Goal: Find specific page/section: Find specific page/section

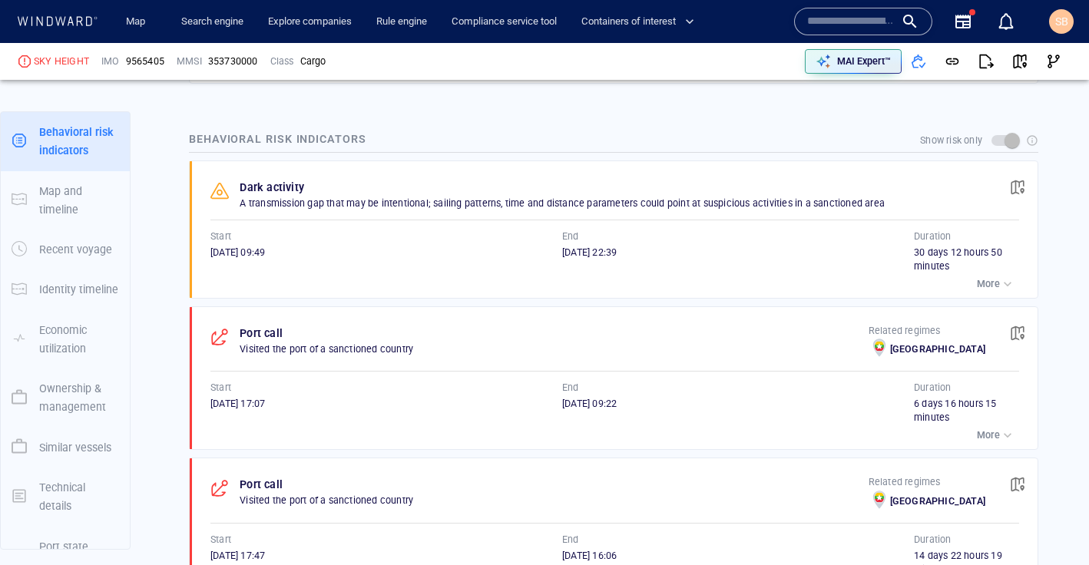
scroll to position [982, 0]
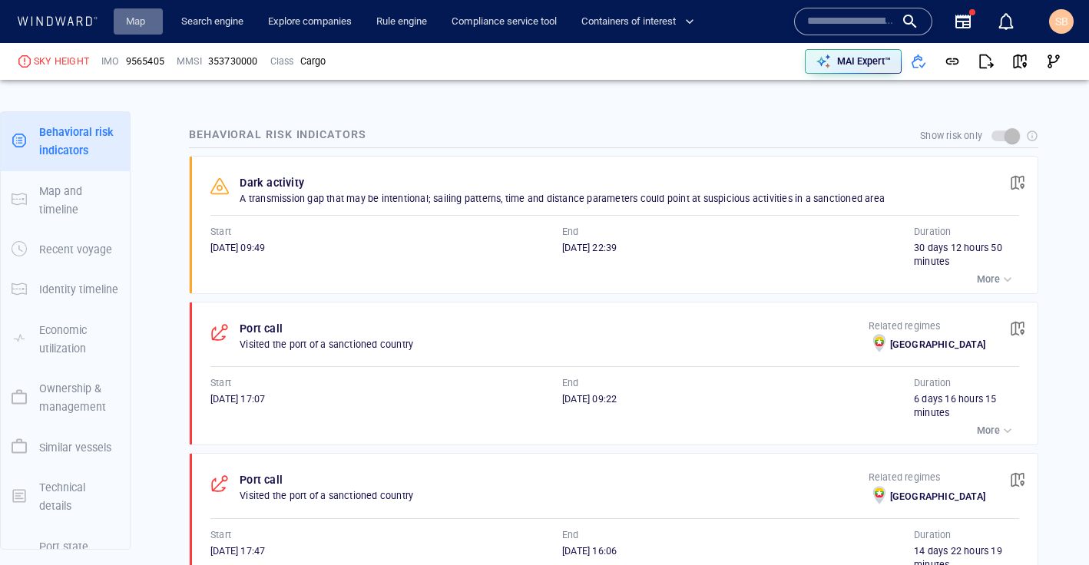
click at [138, 20] on link "Map" at bounding box center [138, 21] width 37 height 27
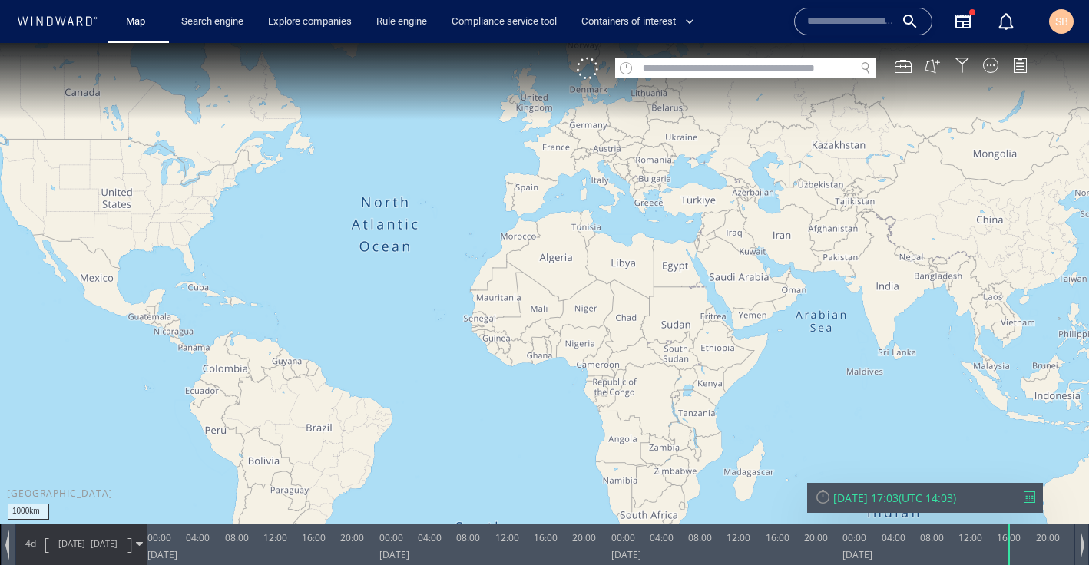
click at [1017, 78] on div "VM" at bounding box center [810, 69] width 466 height 22
click at [1017, 73] on div "VM" at bounding box center [810, 69] width 466 height 22
click at [961, 67] on div at bounding box center [962, 65] width 15 height 15
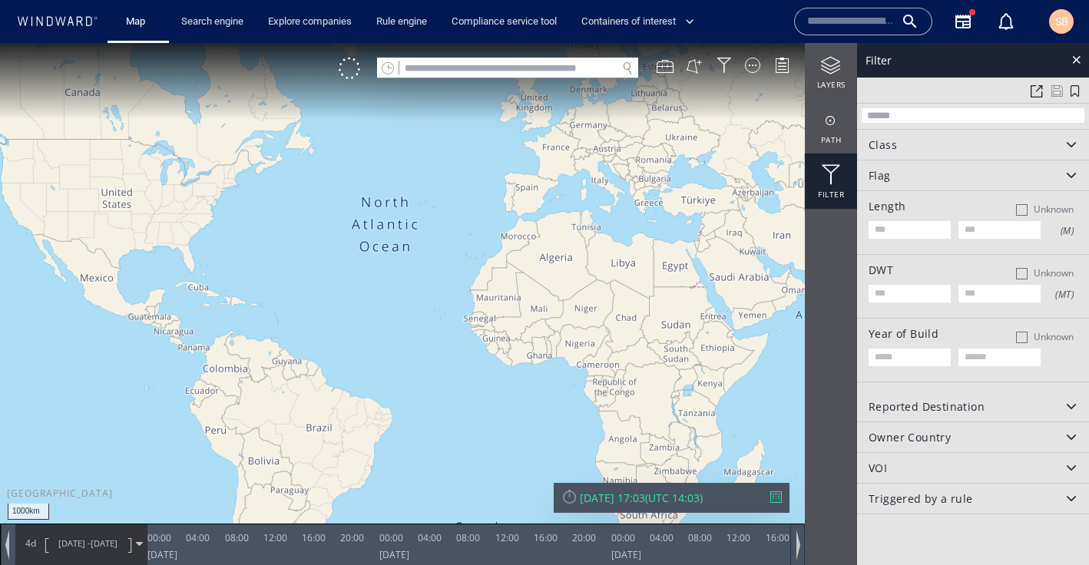
click at [952, 112] on input "text" at bounding box center [973, 115] width 223 height 15
click at [827, 70] on div at bounding box center [831, 65] width 52 height 19
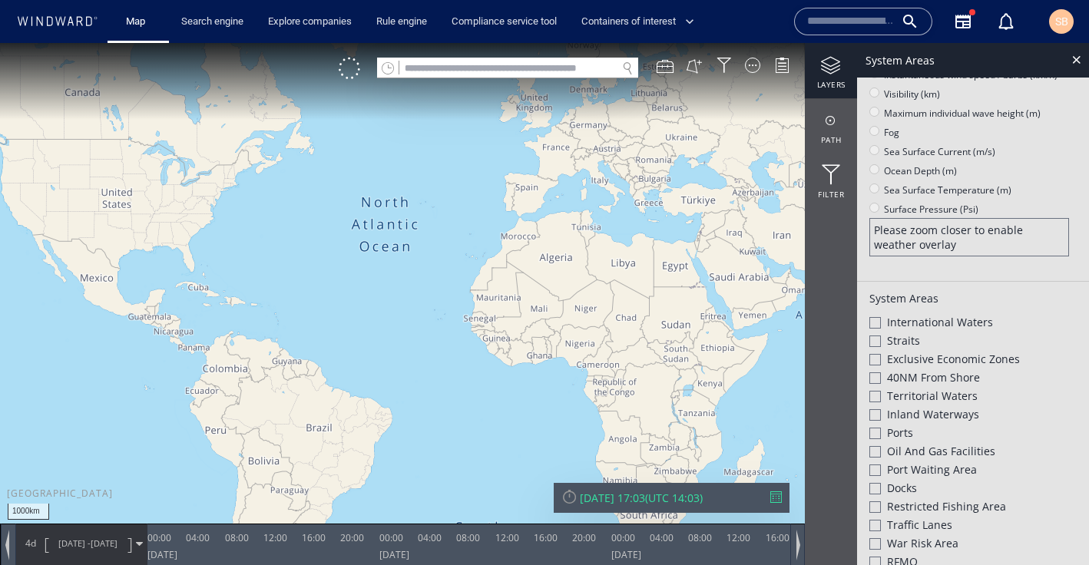
scroll to position [240, 0]
click at [876, 465] on div at bounding box center [876, 469] width 12 height 12
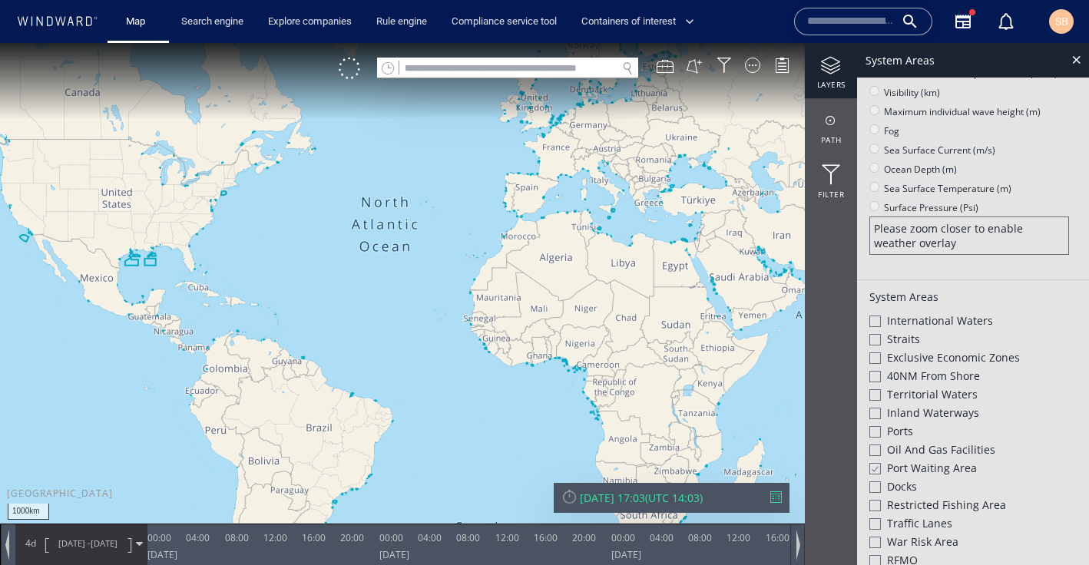
click at [877, 320] on div at bounding box center [876, 322] width 12 height 12
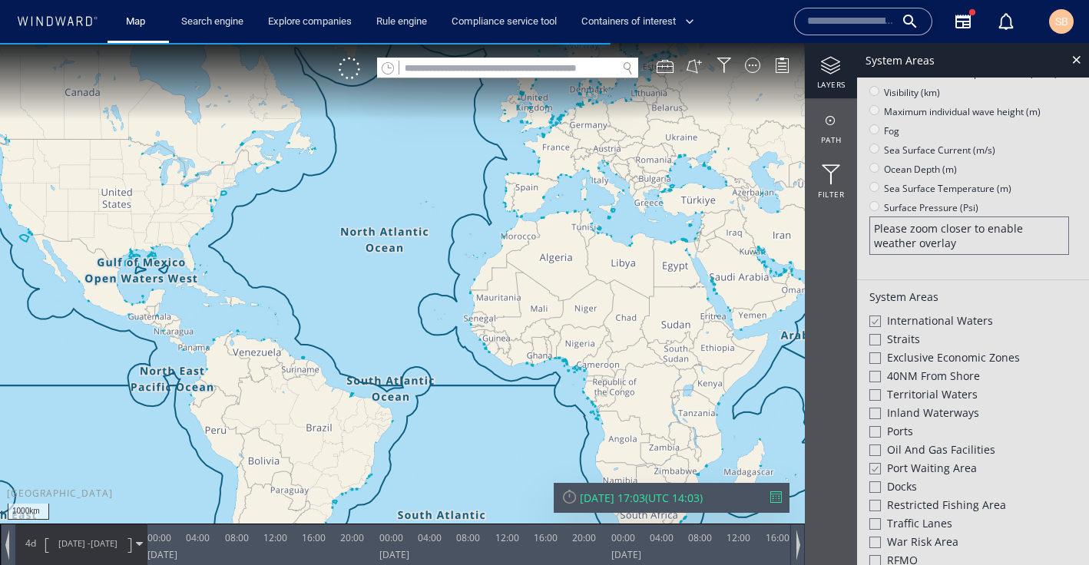
click at [876, 337] on div at bounding box center [876, 340] width 12 height 12
click at [876, 377] on div at bounding box center [876, 377] width 12 height 12
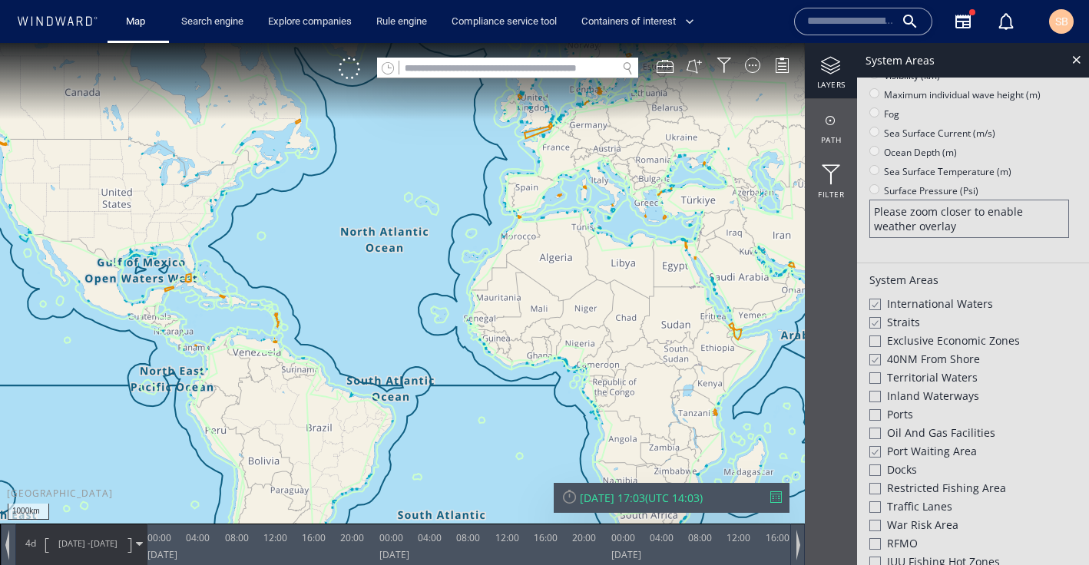
scroll to position [257, 0]
click at [877, 410] on div at bounding box center [876, 415] width 12 height 12
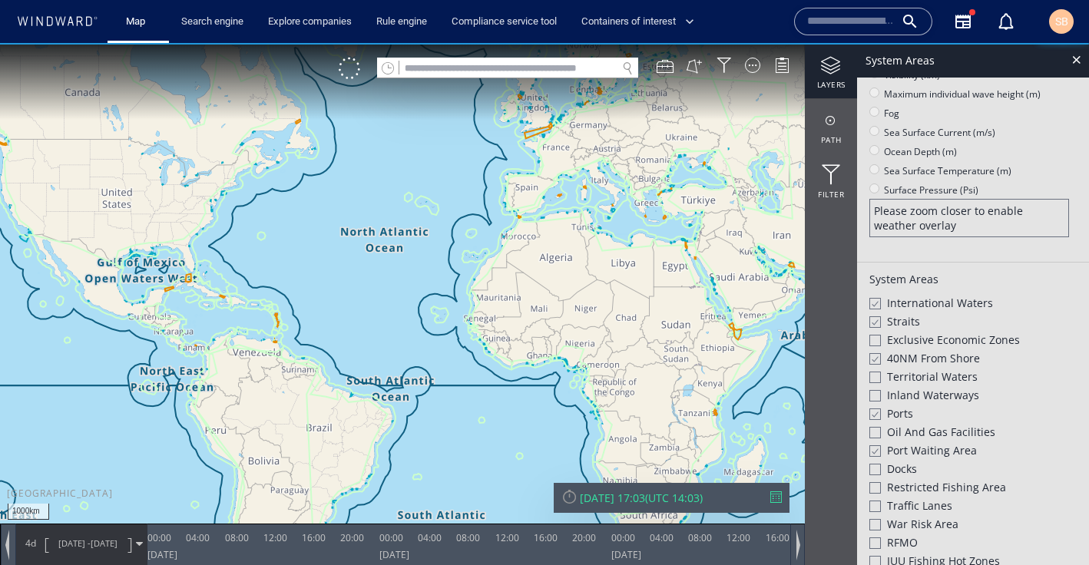
click at [880, 467] on div at bounding box center [876, 470] width 12 height 12
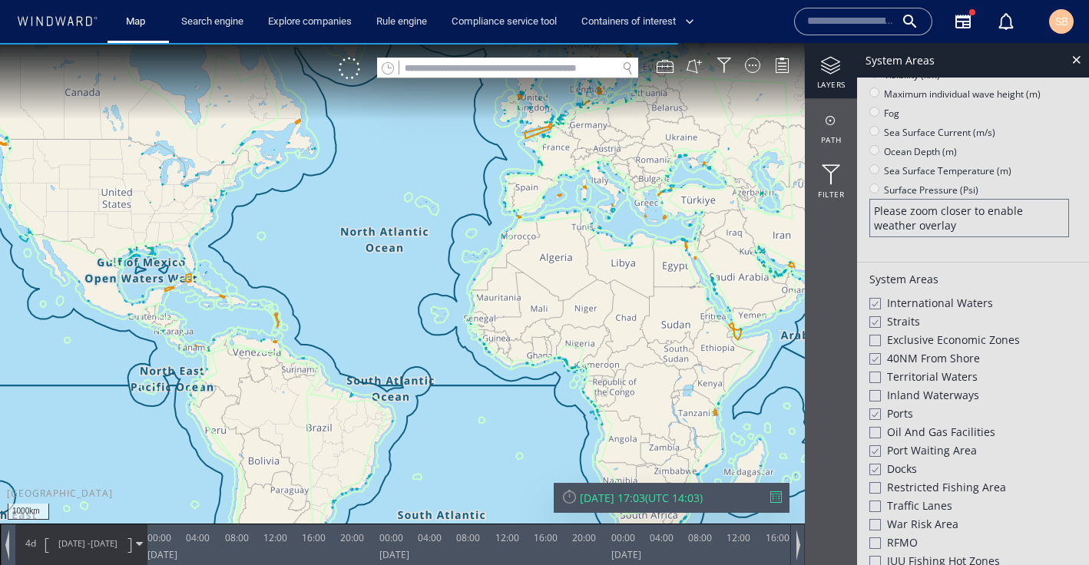
click at [882, 376] on div "Territorial Waters" at bounding box center [973, 378] width 207 height 18
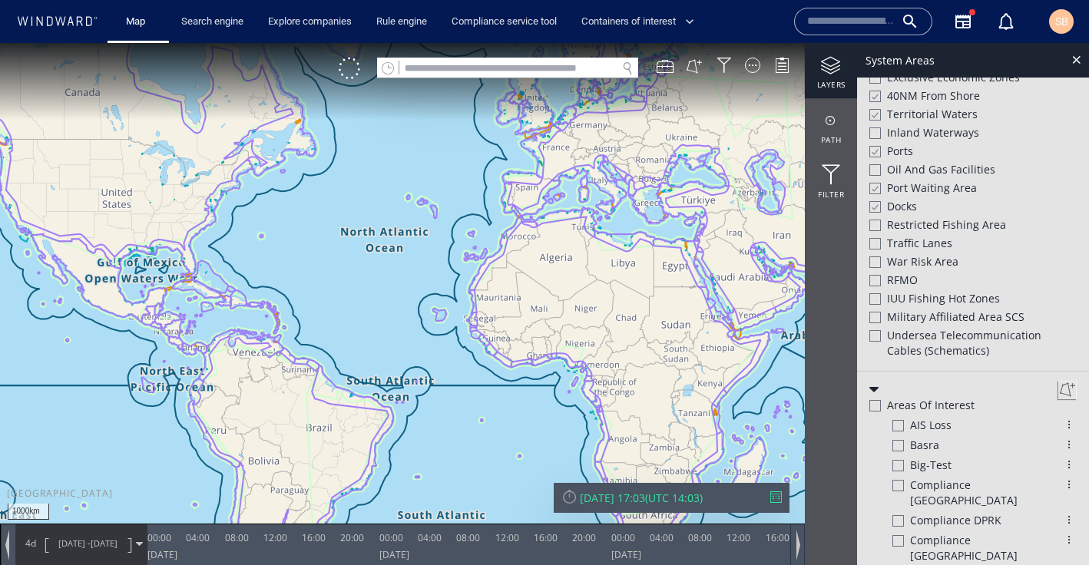
scroll to position [521, 0]
click at [899, 425] on div at bounding box center [899, 425] width 12 height 12
